Goal: Task Accomplishment & Management: Manage account settings

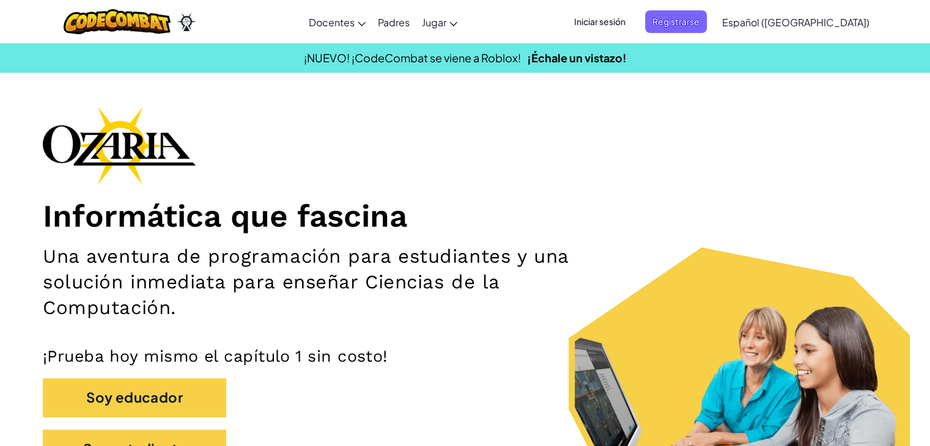
click at [633, 18] on span "Iniciar sesión" at bounding box center [600, 21] width 66 height 23
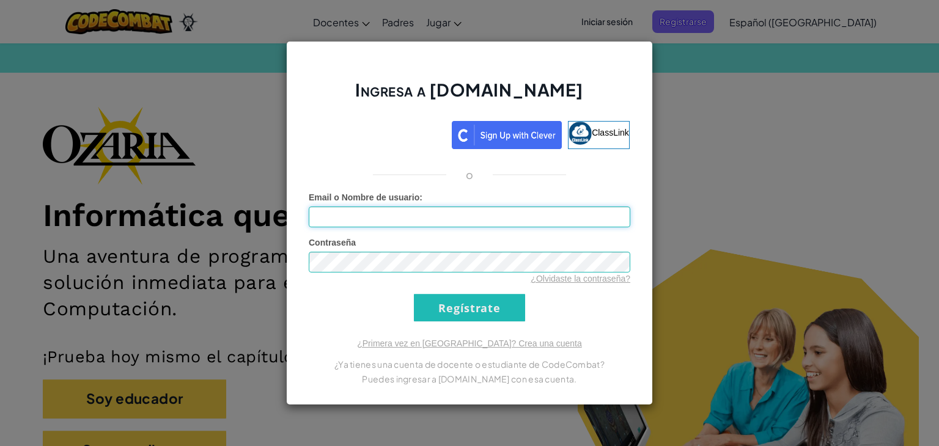
click at [438, 219] on input "Email o Nombre de usuario :" at bounding box center [470, 217] width 322 height 21
type input "[EMAIL_ADDRESS][DOMAIN_NAME]"
click at [414, 294] on input "Regístrate" at bounding box center [469, 308] width 111 height 28
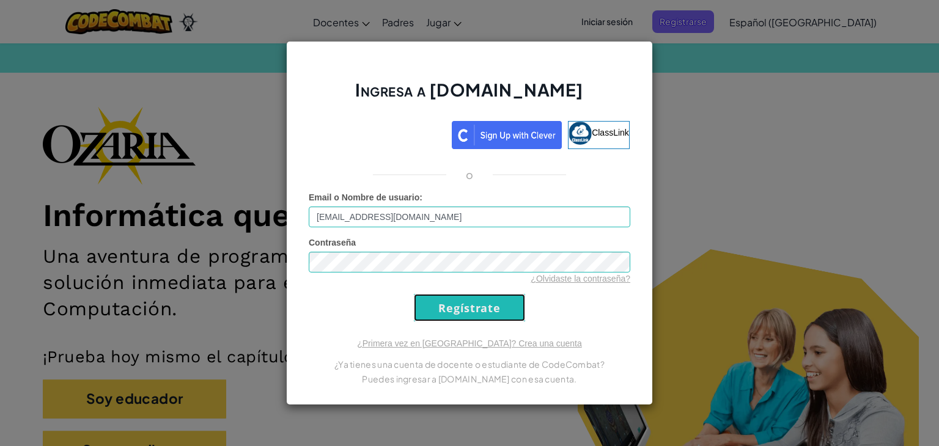
click at [453, 311] on input "Regístrate" at bounding box center [469, 308] width 111 height 28
